Goal: Navigation & Orientation: Find specific page/section

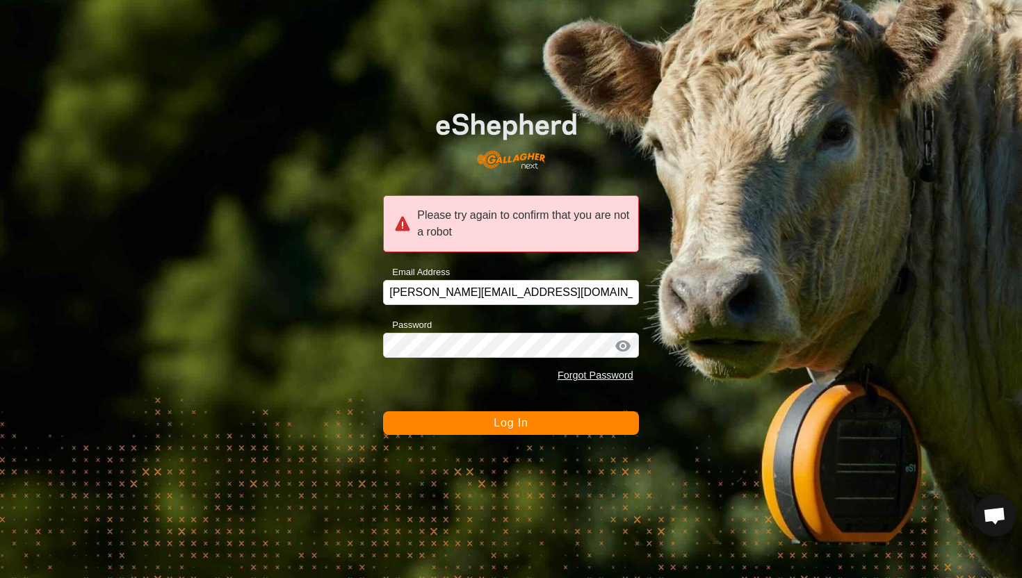
click at [499, 423] on span "Log In" at bounding box center [510, 423] width 34 height 12
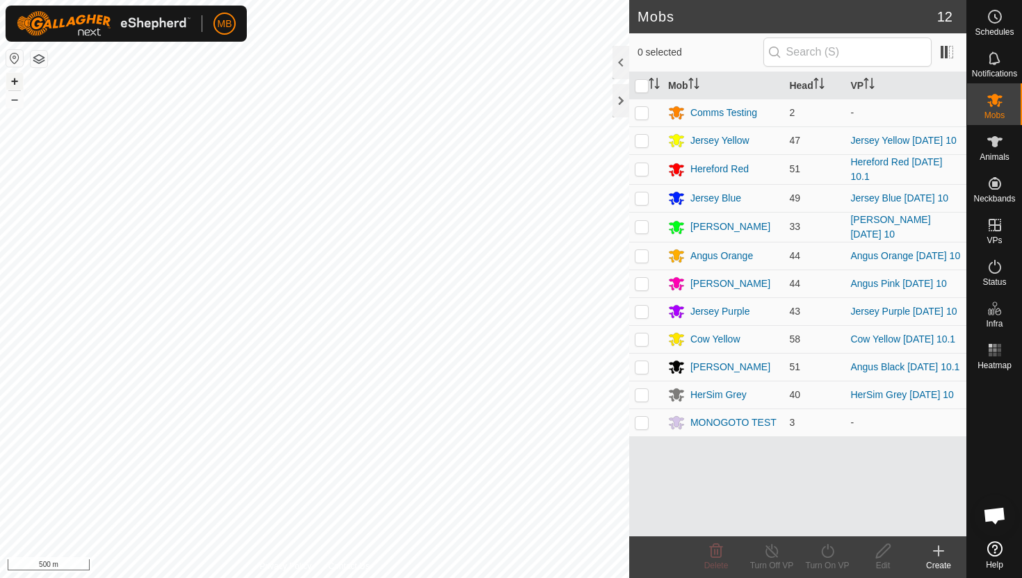
click at [13, 81] on button "+" at bounding box center [14, 81] width 17 height 17
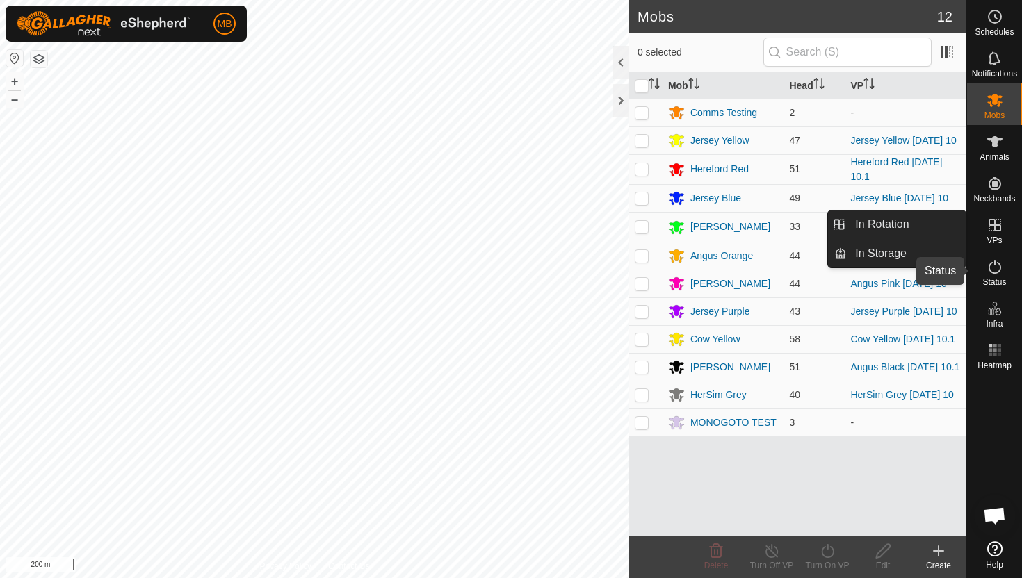
click at [993, 264] on icon at bounding box center [994, 267] width 13 height 14
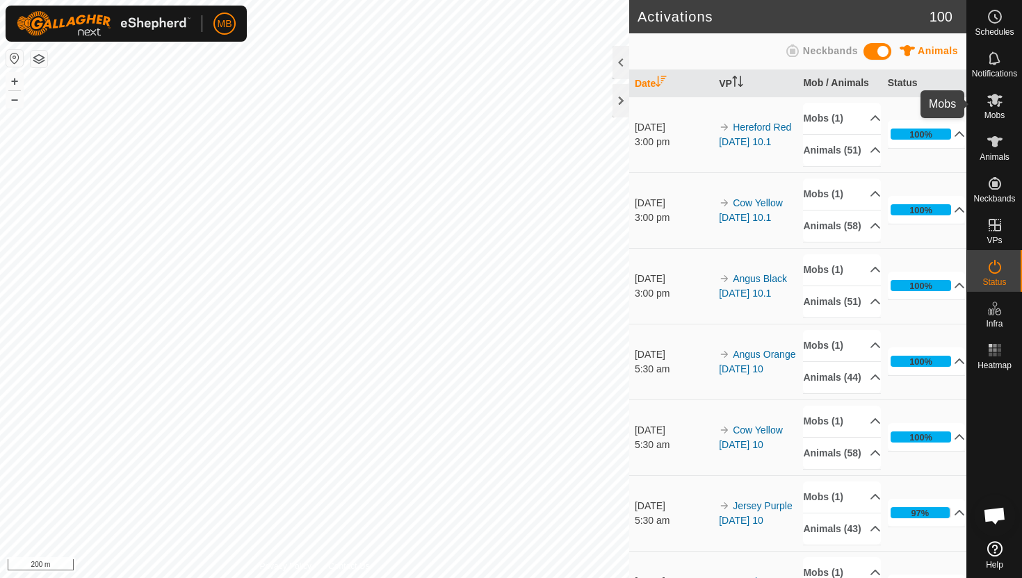
click at [992, 100] on icon at bounding box center [994, 100] width 15 height 13
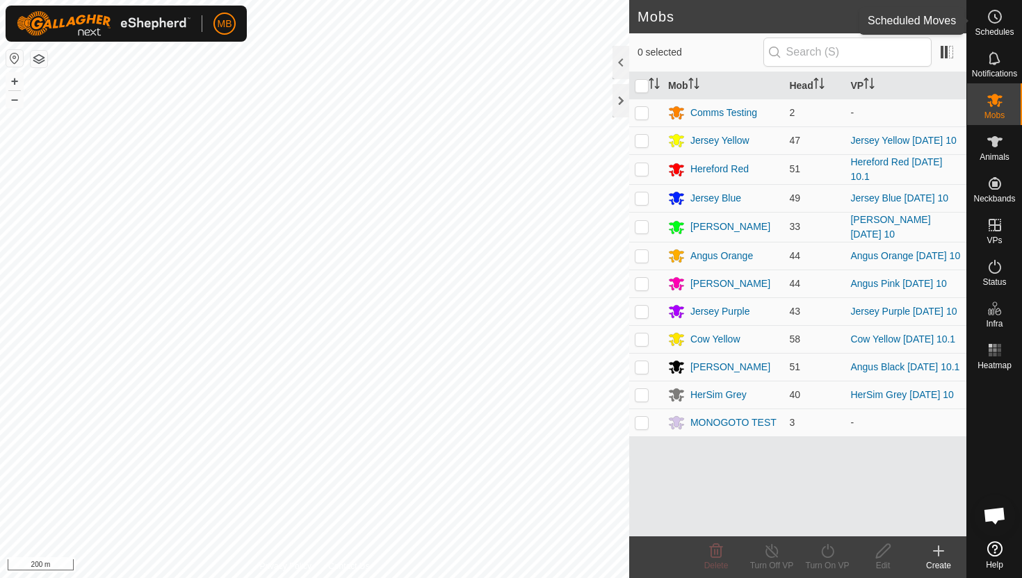
click at [990, 15] on icon at bounding box center [994, 16] width 17 height 17
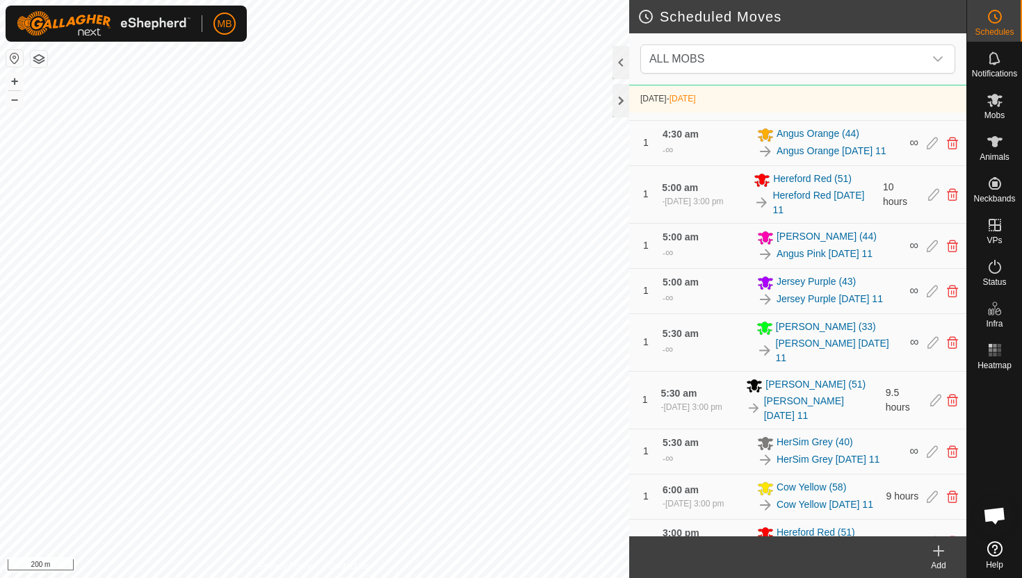
scroll to position [707, 0]
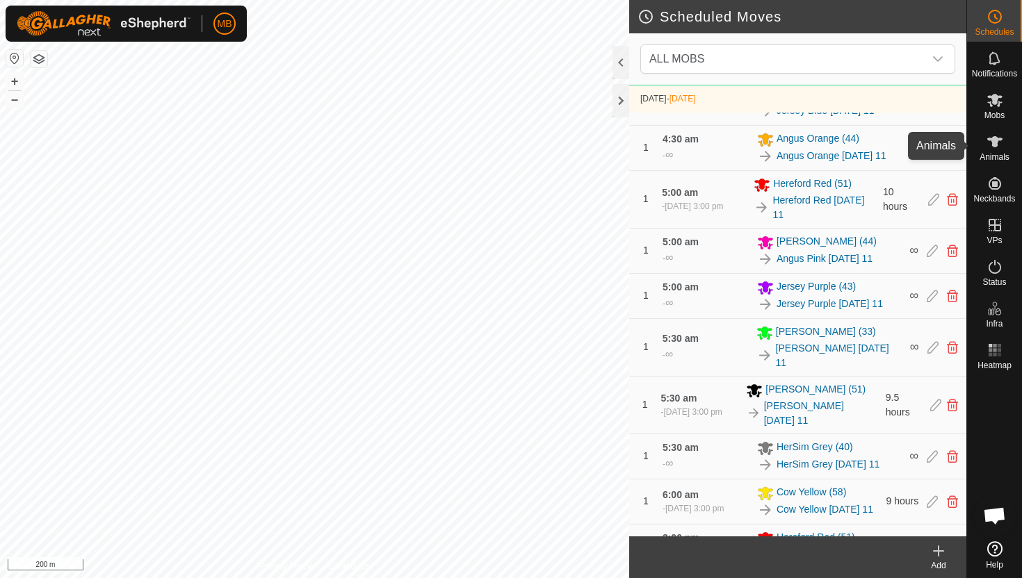
click at [992, 140] on icon at bounding box center [994, 141] width 15 height 11
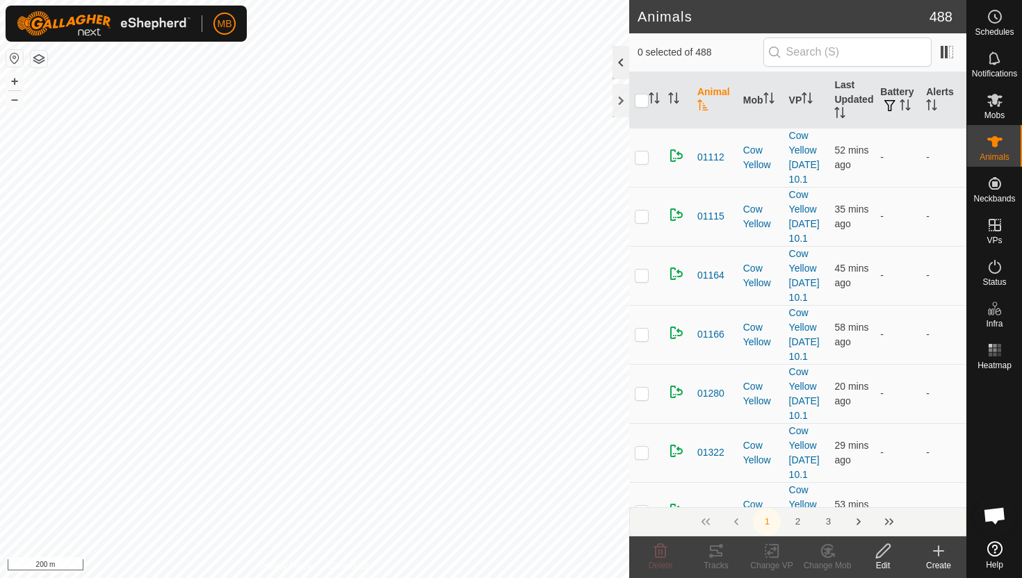
click at [619, 65] on div at bounding box center [620, 62] width 17 height 33
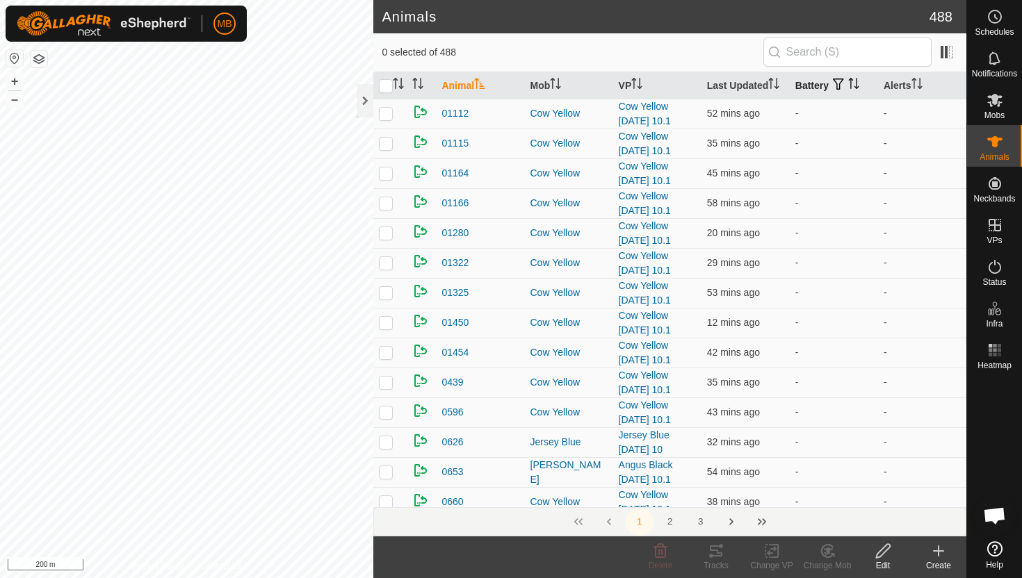
click at [856, 81] on icon "Activate to sort" at bounding box center [853, 83] width 11 height 11
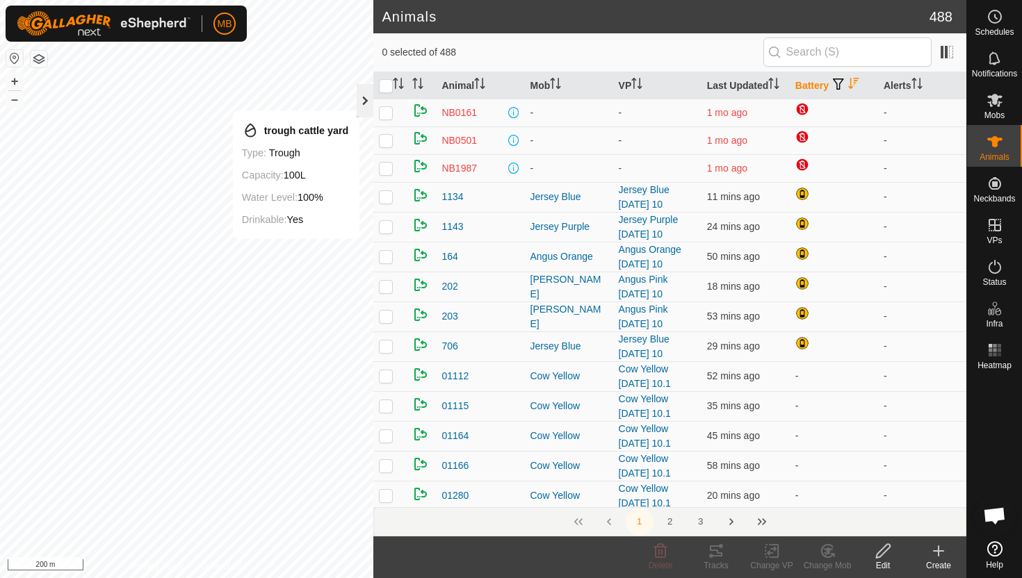
click at [361, 101] on div at bounding box center [365, 100] width 17 height 33
